Goal: Task Accomplishment & Management: Manage account settings

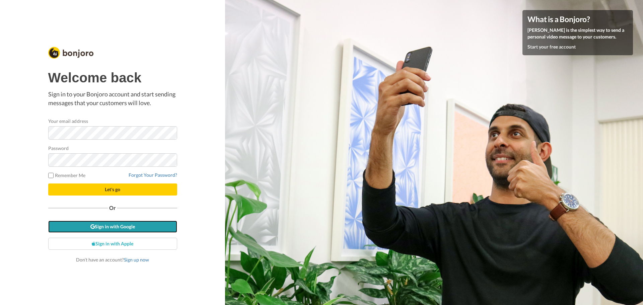
click at [130, 229] on link "Sign in with Google" at bounding box center [112, 227] width 129 height 12
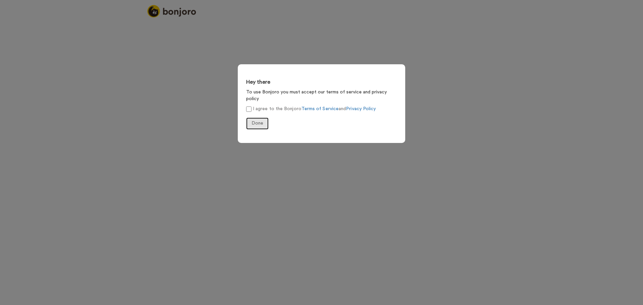
click at [252, 118] on button "Done" at bounding box center [257, 124] width 22 height 12
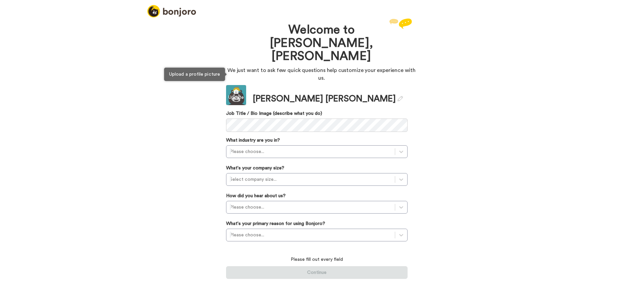
click at [237, 94] on div "Update" at bounding box center [236, 97] width 20 height 7
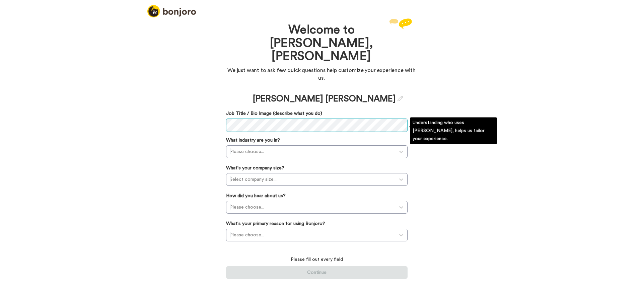
scroll to position [0, 43]
click at [285, 148] on div at bounding box center [311, 152] width 162 height 8
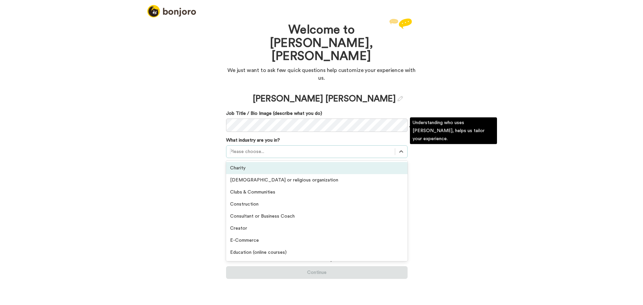
scroll to position [0, 0]
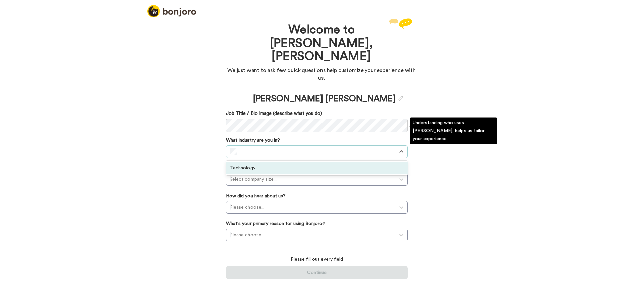
click at [271, 162] on div "Technology" at bounding box center [317, 168] width 182 height 12
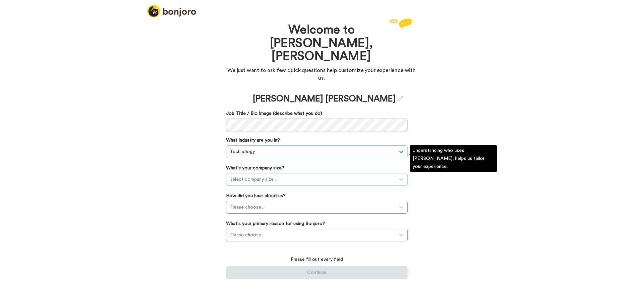
click at [269, 176] on div at bounding box center [311, 180] width 162 height 8
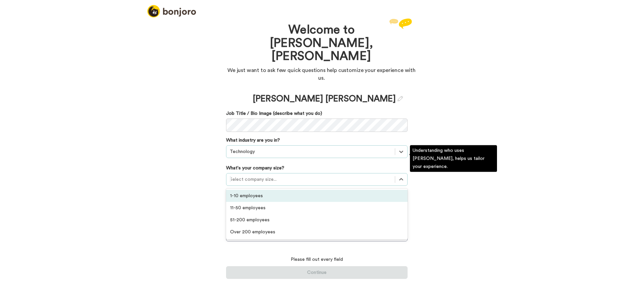
click at [266, 190] on div "1-10 employees" at bounding box center [317, 196] width 182 height 12
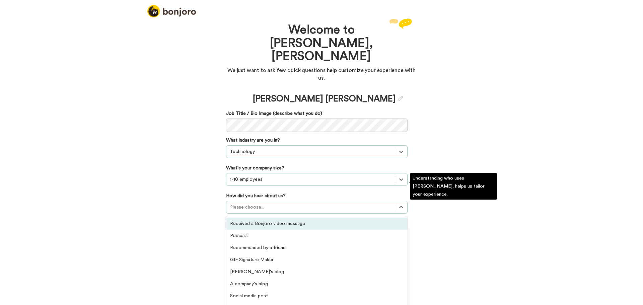
click at [262, 203] on div at bounding box center [311, 207] width 162 height 8
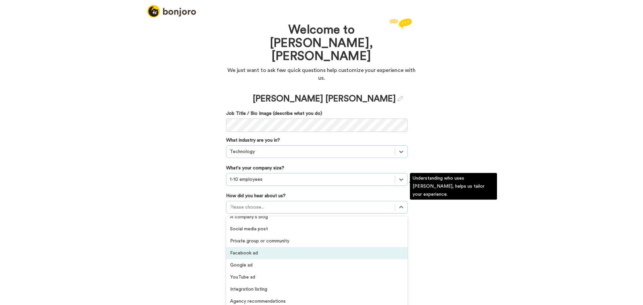
scroll to position [143, 0]
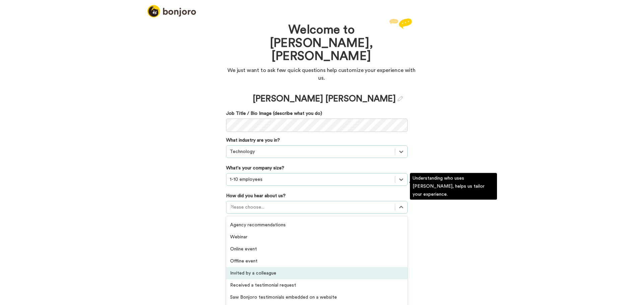
click at [300, 267] on div "Invited by a colleague" at bounding box center [317, 273] width 182 height 12
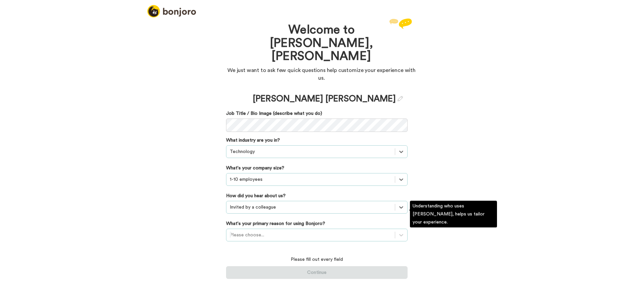
click at [259, 231] on div at bounding box center [311, 235] width 162 height 8
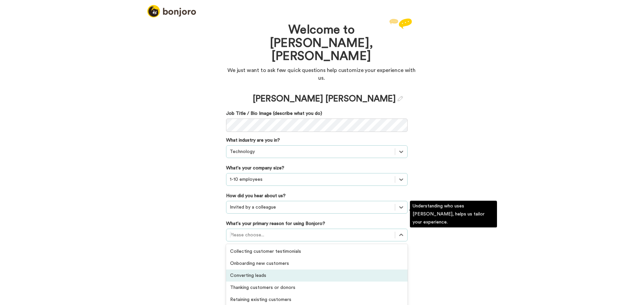
click at [329, 270] on div "Converting leads" at bounding box center [317, 276] width 182 height 12
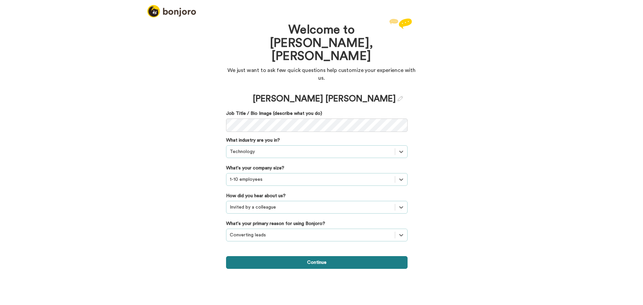
click at [322, 256] on button "Continue" at bounding box center [317, 262] width 182 height 13
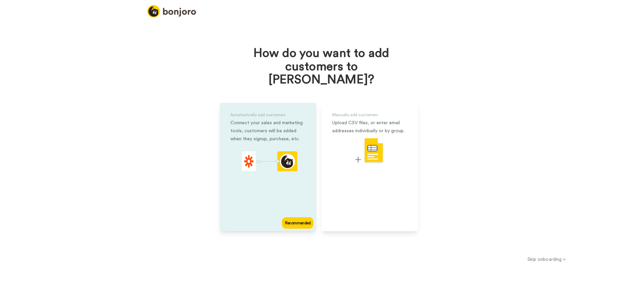
click at [281, 189] on div "Automatically add customers Connect your sales and marketing tools, customers w…" at bounding box center [268, 167] width 96 height 129
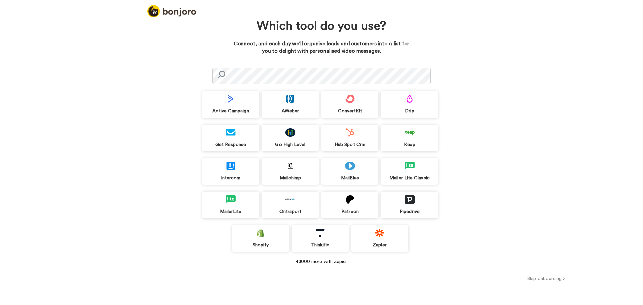
click at [286, 144] on div "Go High Level" at bounding box center [290, 145] width 57 height 6
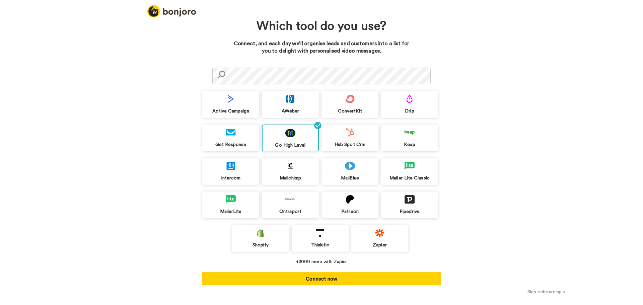
click at [449, 250] on div "Which tool do you use? Connect, and each day we’ll organise leads and customers…" at bounding box center [321, 161] width 643 height 288
click at [284, 146] on div "Go High Level" at bounding box center [291, 145] width 56 height 6
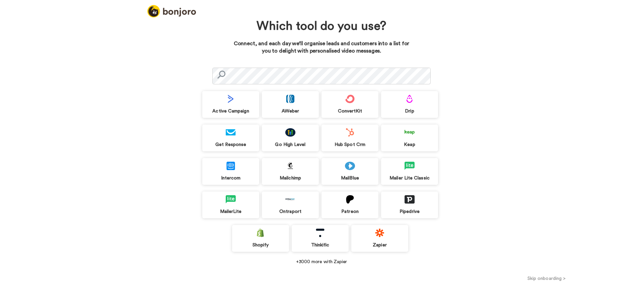
click at [536, 279] on button "Skip onboarding >" at bounding box center [546, 278] width 193 height 7
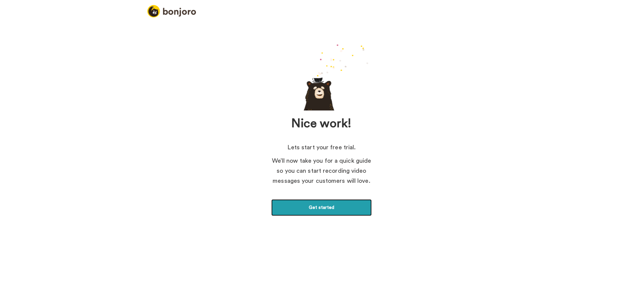
click at [322, 211] on link "Get started" at bounding box center [321, 207] width 101 height 17
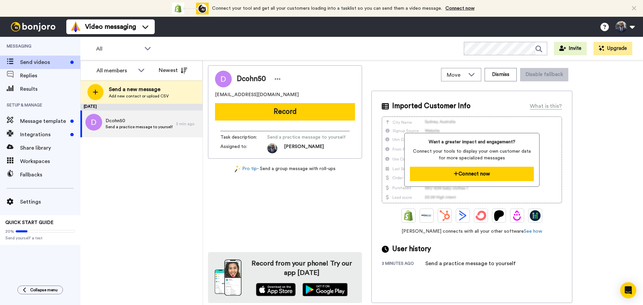
click at [464, 175] on button "Connect now" at bounding box center [472, 174] width 124 height 14
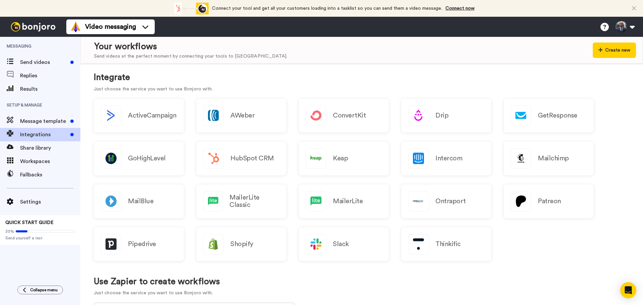
scroll to position [67, 0]
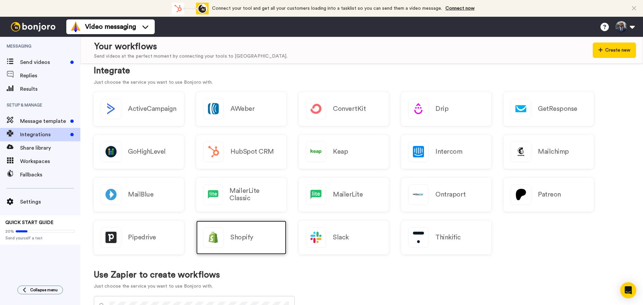
click at [256, 240] on div "Shopify" at bounding box center [241, 238] width 90 height 34
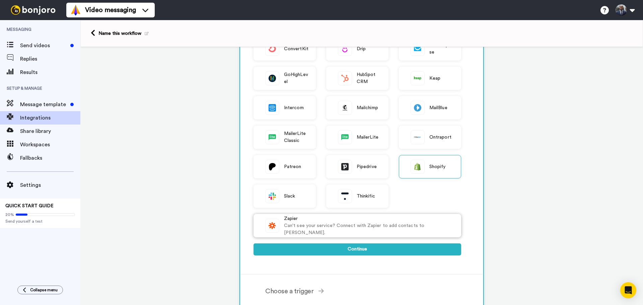
scroll to position [101, 0]
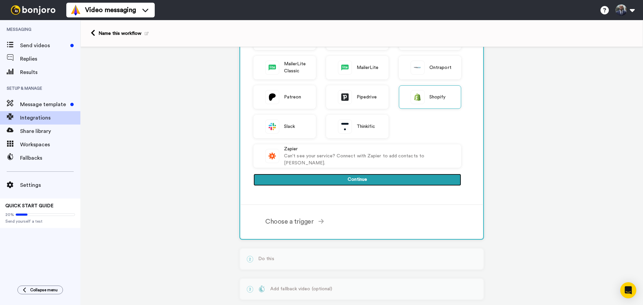
click at [358, 179] on button "Continue" at bounding box center [358, 180] width 208 height 12
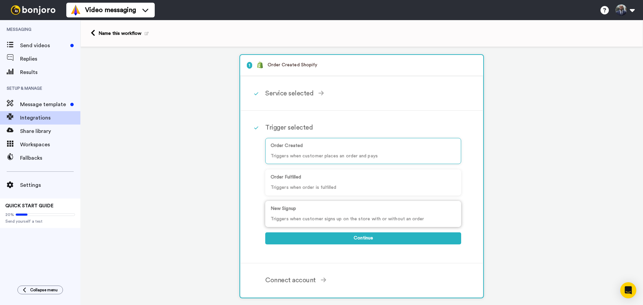
scroll to position [35, 0]
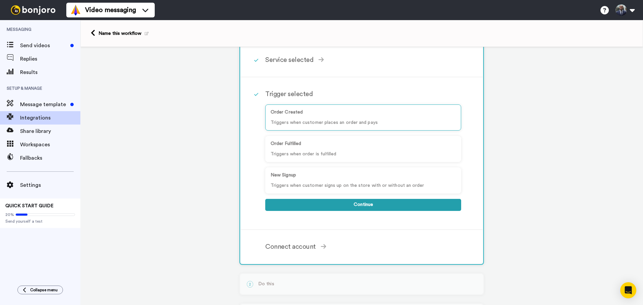
click at [310, 206] on button "Continue" at bounding box center [363, 205] width 196 height 12
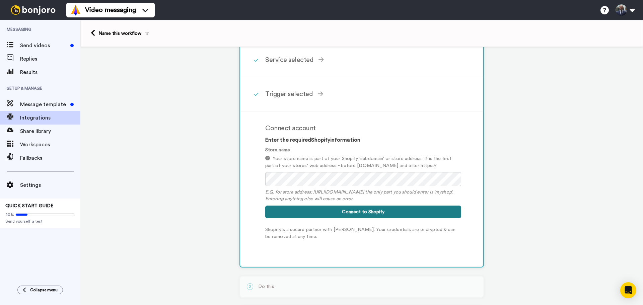
click at [358, 214] on button "Connect to Shopify" at bounding box center [363, 212] width 196 height 13
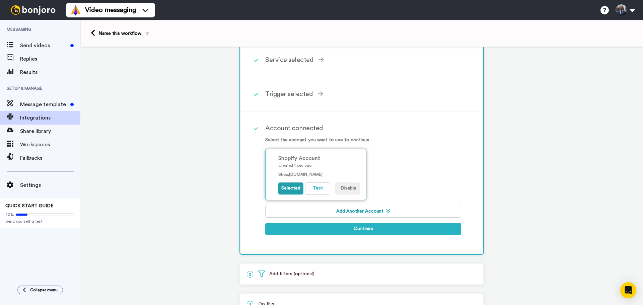
scroll to position [68, 0]
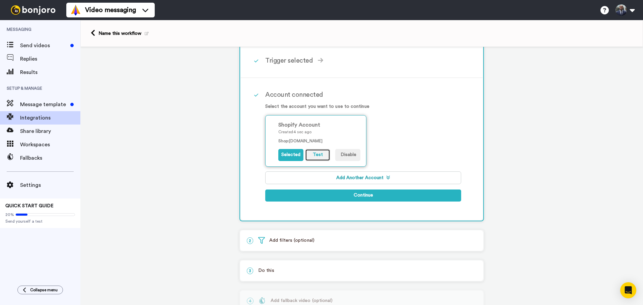
click at [309, 158] on button "Test" at bounding box center [317, 155] width 25 height 12
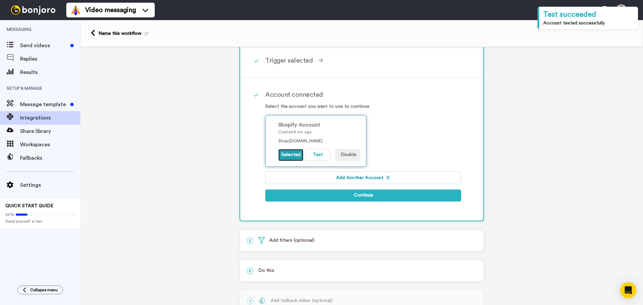
click at [292, 158] on button "Selected" at bounding box center [290, 155] width 25 height 12
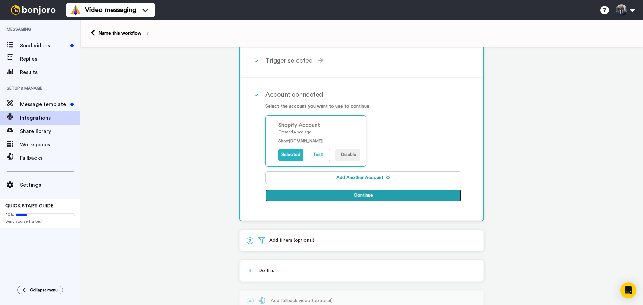
click at [300, 195] on button "Continue" at bounding box center [363, 196] width 196 height 12
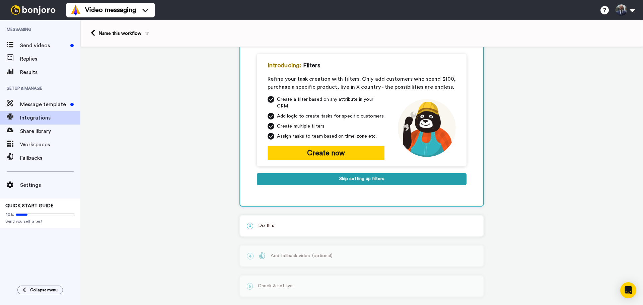
scroll to position [34, 0]
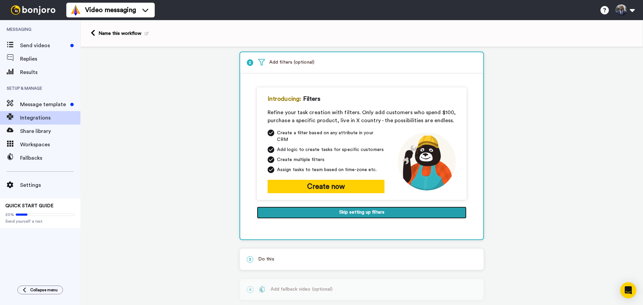
click at [324, 207] on button "Skip setting up filters" at bounding box center [362, 213] width 210 height 12
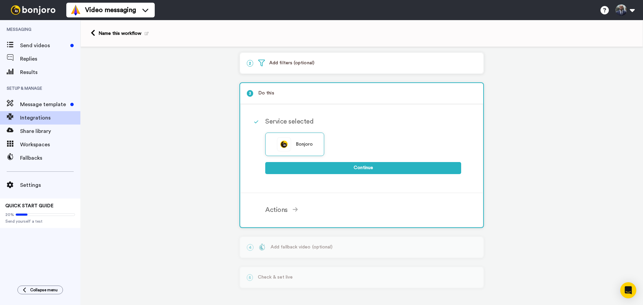
scroll to position [33, 0]
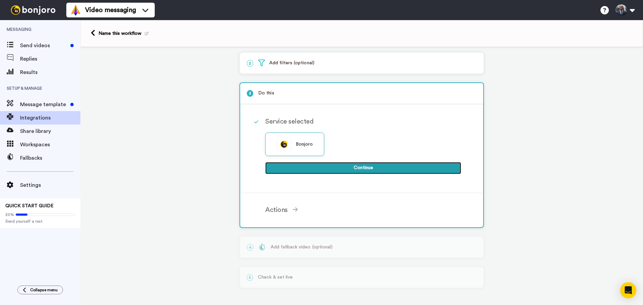
click at [314, 168] on button "Continue" at bounding box center [363, 168] width 196 height 12
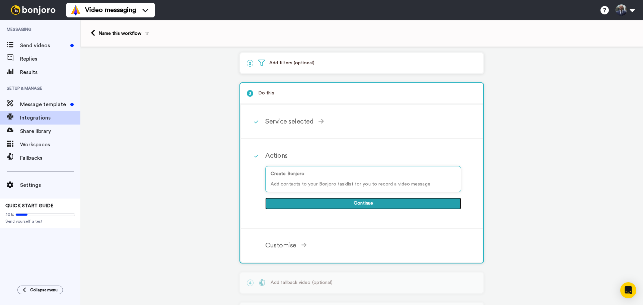
click at [374, 206] on button "Continue" at bounding box center [363, 204] width 196 height 12
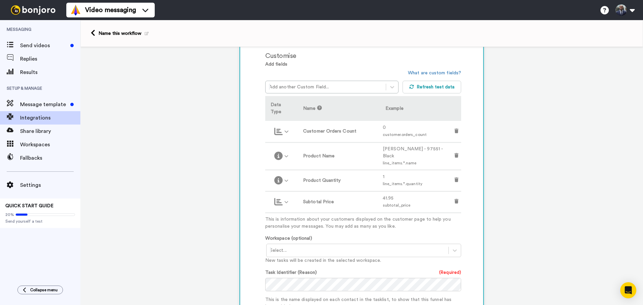
scroll to position [201, 0]
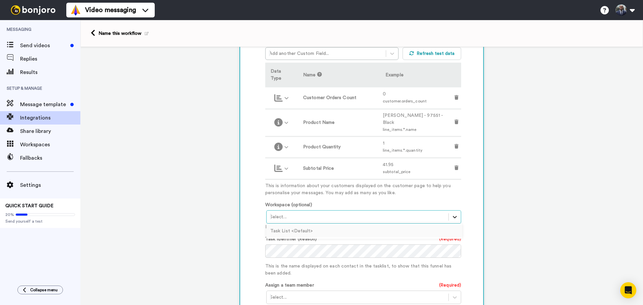
click at [452, 214] on icon at bounding box center [455, 217] width 7 height 7
click at [29, 188] on span "Settings" at bounding box center [50, 185] width 60 height 8
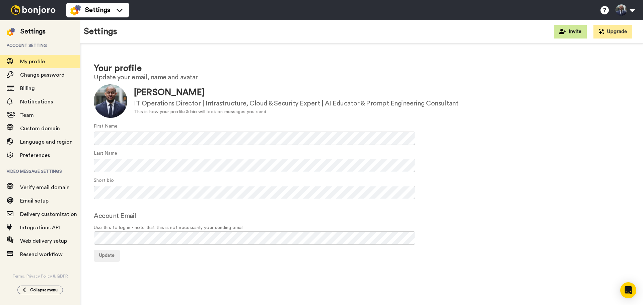
click at [577, 31] on button "Invite" at bounding box center [570, 31] width 33 height 13
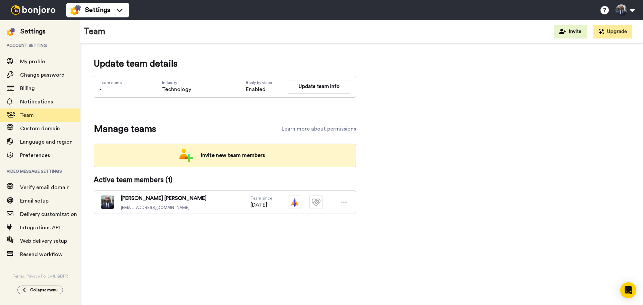
click at [236, 155] on span "Invite new team members" at bounding box center [233, 155] width 75 height 13
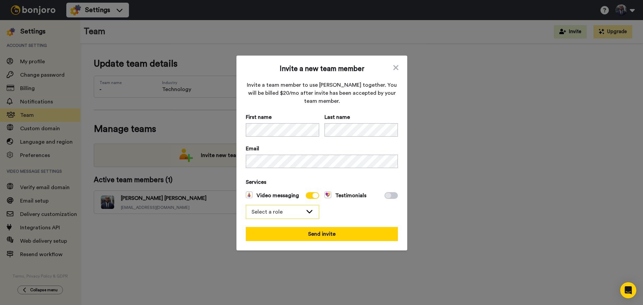
click at [296, 214] on div "Select a role" at bounding box center [277, 212] width 51 height 8
click at [282, 224] on li "Admin" at bounding box center [282, 226] width 73 height 11
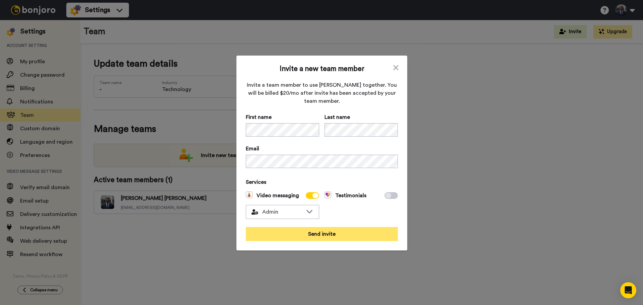
click at [326, 234] on button "Send invite" at bounding box center [322, 234] width 152 height 14
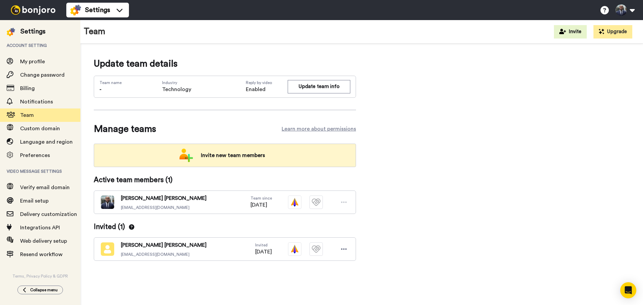
click at [292, 151] on div "Invite new team members" at bounding box center [225, 155] width 262 height 23
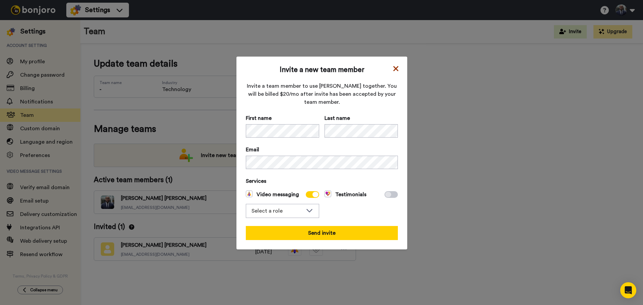
click at [393, 68] on icon at bounding box center [395, 68] width 5 height 5
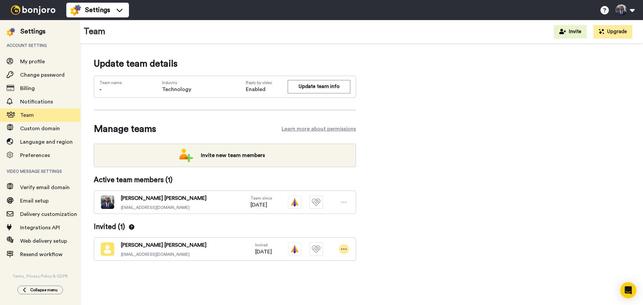
click at [345, 250] on icon at bounding box center [344, 249] width 6 height 7
click at [315, 282] on li "Cancel invite" at bounding box center [315, 282] width 68 height 11
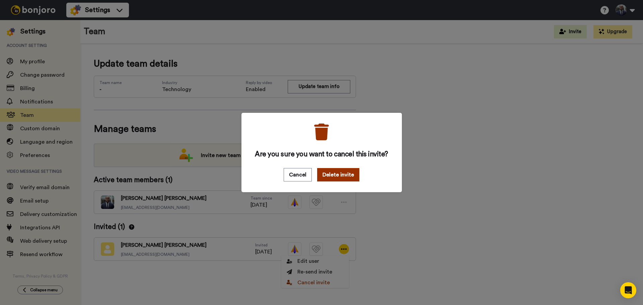
click at [334, 173] on button "Delete invite" at bounding box center [338, 174] width 42 height 13
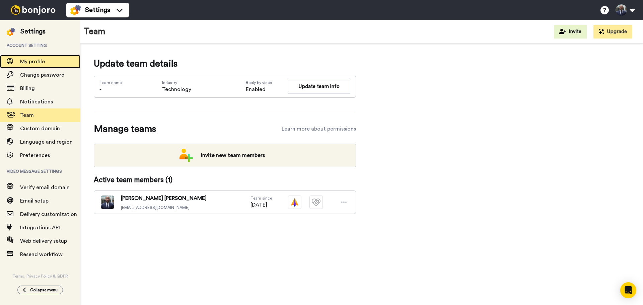
click at [35, 66] on div "My profile" at bounding box center [40, 61] width 80 height 13
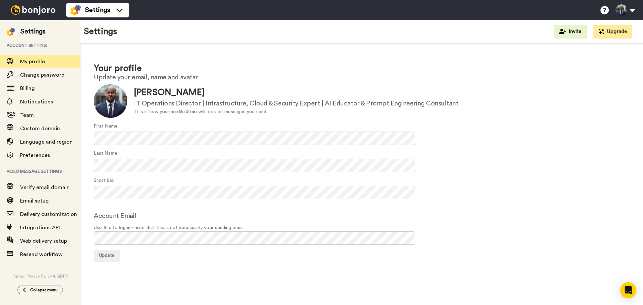
click at [138, 203] on form "Update [PERSON_NAME] IT Operations Director | Infrastructure, Cloud & Security …" at bounding box center [362, 173] width 536 height 178
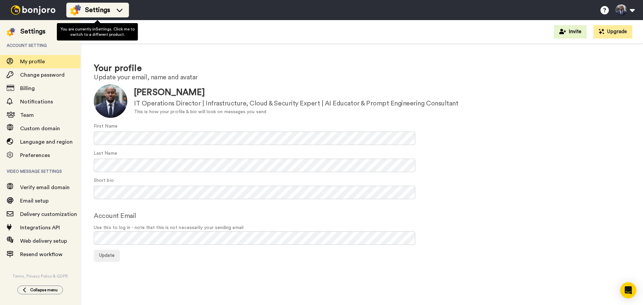
click at [119, 9] on icon at bounding box center [119, 10] width 11 height 7
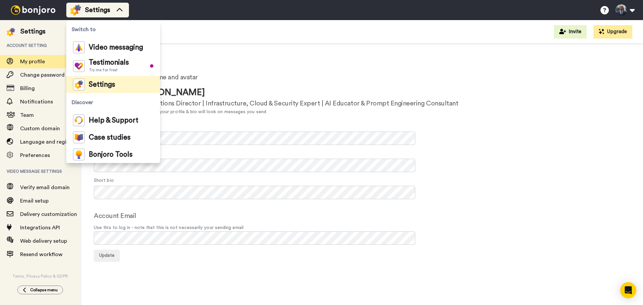
click at [119, 9] on icon at bounding box center [120, 9] width 6 height 3
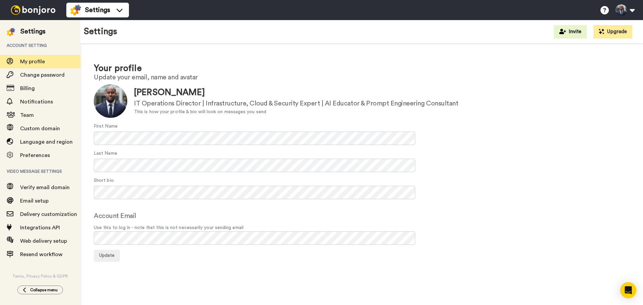
click at [205, 71] on h1 "Your profile" at bounding box center [362, 69] width 536 height 10
click at [631, 13] on button at bounding box center [624, 10] width 25 height 15
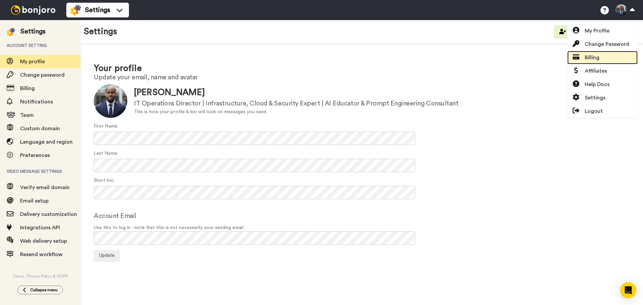
click at [606, 57] on link "Billing" at bounding box center [603, 57] width 70 height 13
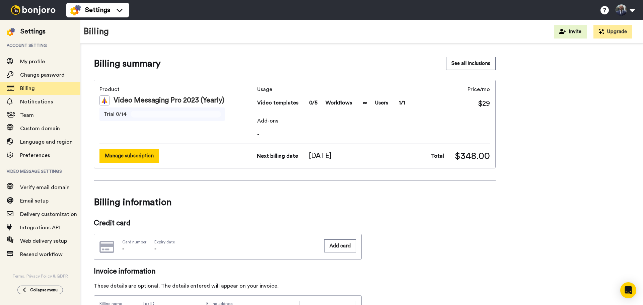
click at [130, 159] on button "Manage subscription" at bounding box center [130, 155] width 60 height 13
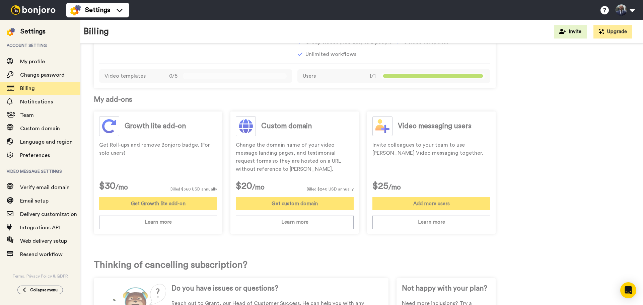
scroll to position [215, 0]
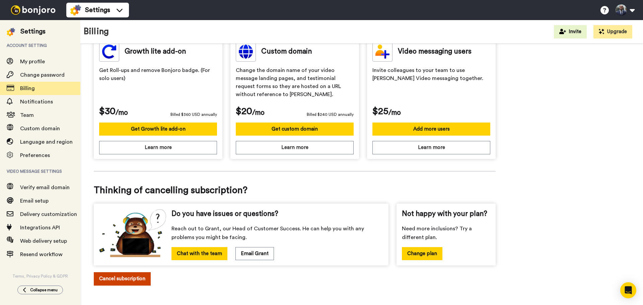
click at [128, 278] on button "Cancel subscription" at bounding box center [122, 278] width 57 height 13
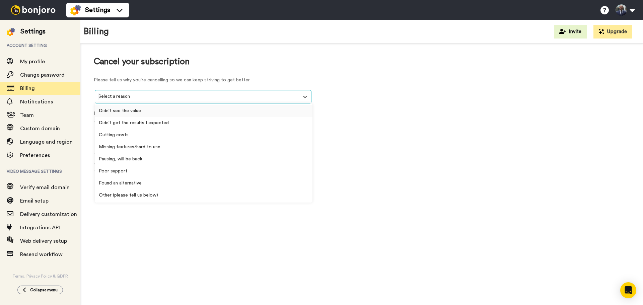
click at [170, 100] on div at bounding box center [197, 97] width 197 height 8
click at [154, 158] on div "Pausing, will be back" at bounding box center [204, 159] width 218 height 12
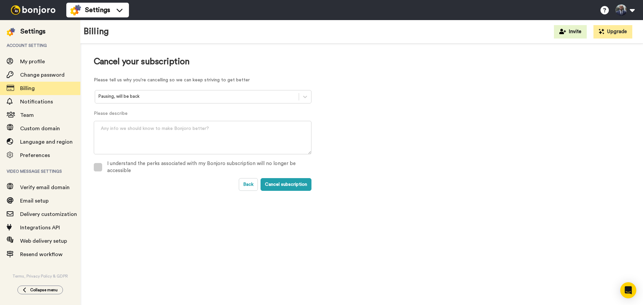
click at [95, 167] on span at bounding box center [98, 167] width 8 height 8
click at [276, 184] on button "Cancel subscription" at bounding box center [286, 184] width 51 height 13
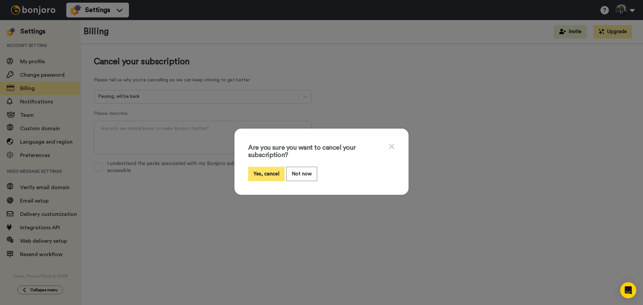
click at [266, 171] on button "Yes, cancel" at bounding box center [266, 174] width 37 height 14
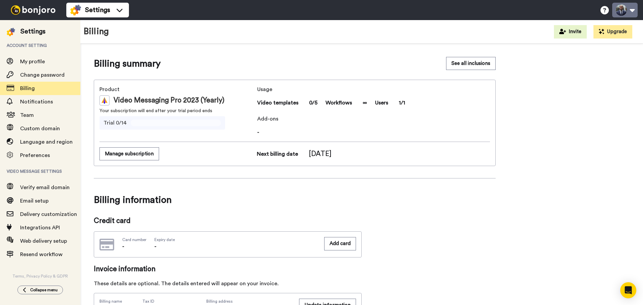
click at [634, 9] on button at bounding box center [624, 10] width 25 height 15
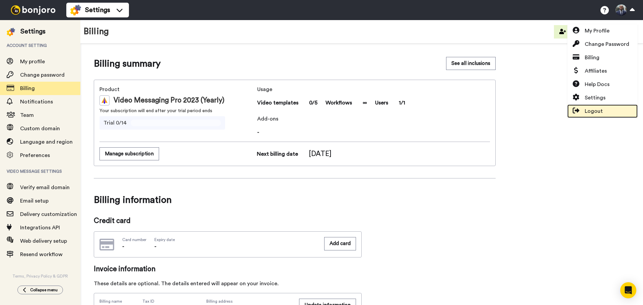
click at [590, 111] on span "Logout" at bounding box center [594, 111] width 18 height 8
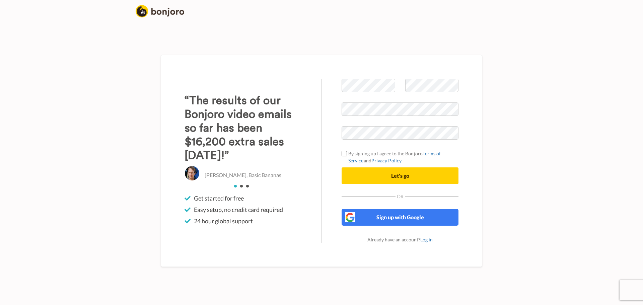
click at [518, 93] on body "Welcome to [PERSON_NAME] By signing up I agree to the Bonjoro Terms of Service …" at bounding box center [321, 152] width 643 height 305
click at [367, 177] on button "Let's go" at bounding box center [400, 176] width 117 height 17
